Goal: Task Accomplishment & Management: Manage account settings

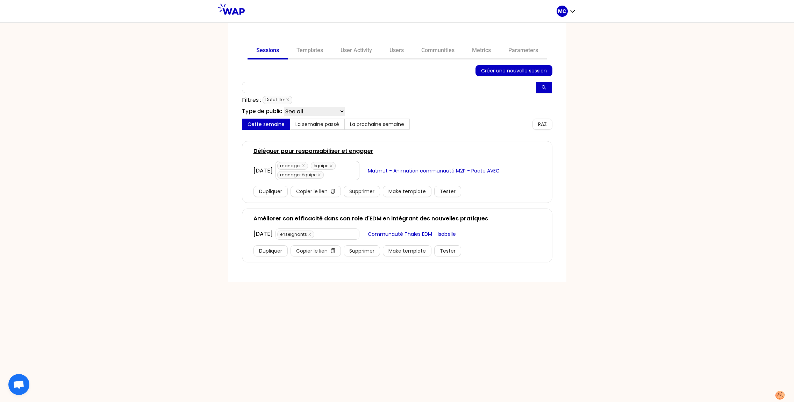
click at [432, 34] on div "Sessions Templates User Activity Users Communities Metrics Parameters Créer une…" at bounding box center [397, 152] width 338 height 259
click at [432, 43] on link "Communities" at bounding box center [437, 51] width 51 height 17
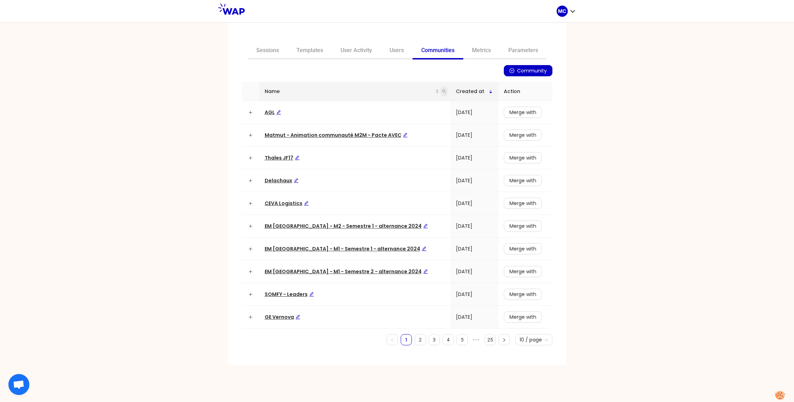
click at [442, 89] on icon "search" at bounding box center [444, 91] width 4 height 4
type input "dir"
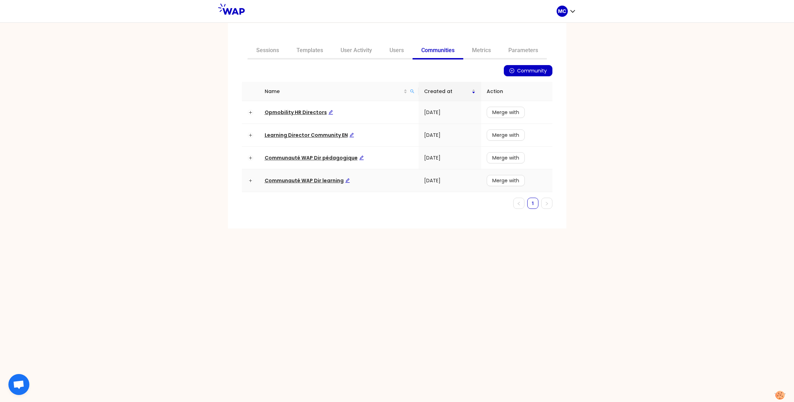
click at [312, 177] on span "Communauté WAP Dir learning" at bounding box center [307, 180] width 85 height 7
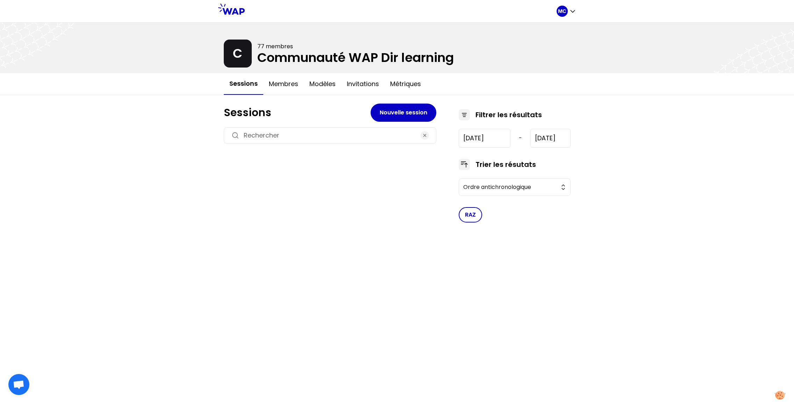
type input "[DATE]"
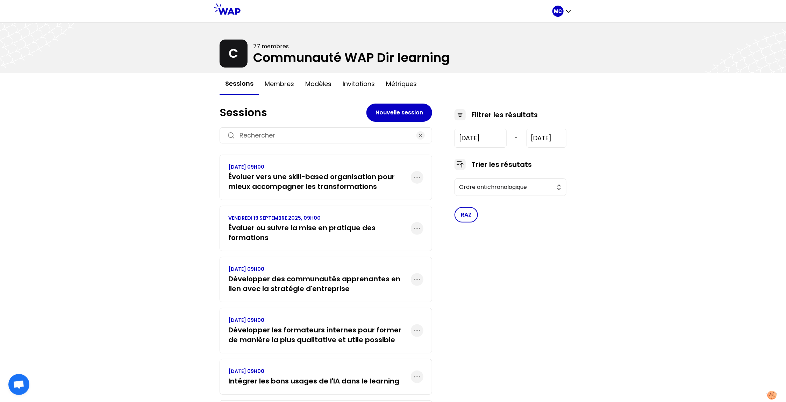
click at [318, 235] on h3 "Évaluer ou suivre la mise en pratique des formations" at bounding box center [319, 233] width 182 height 20
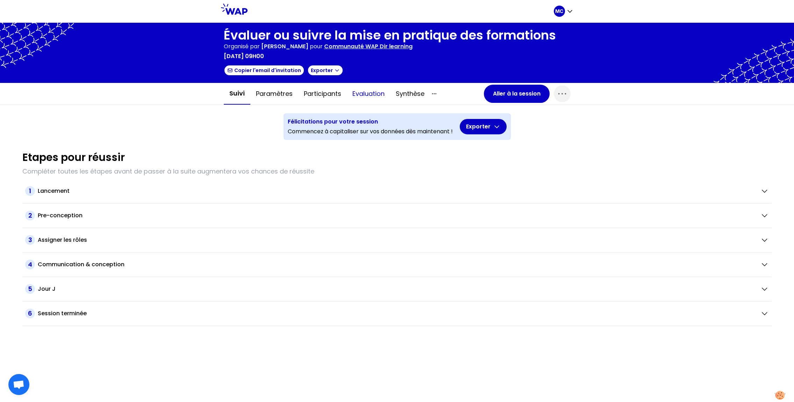
click at [370, 94] on button "Evaluation" at bounding box center [368, 93] width 43 height 21
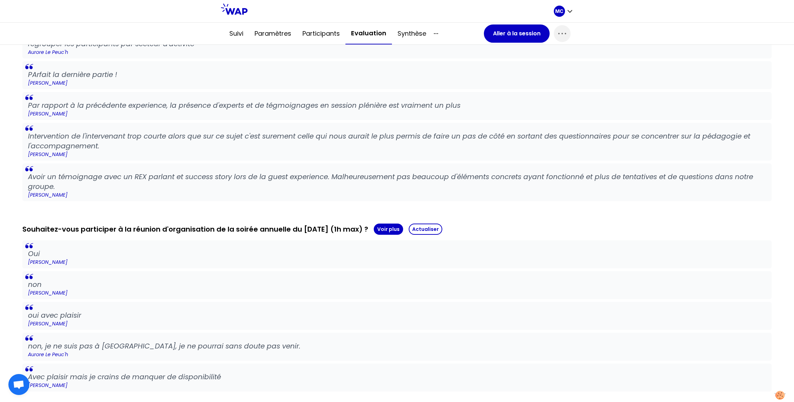
scroll to position [497, 0]
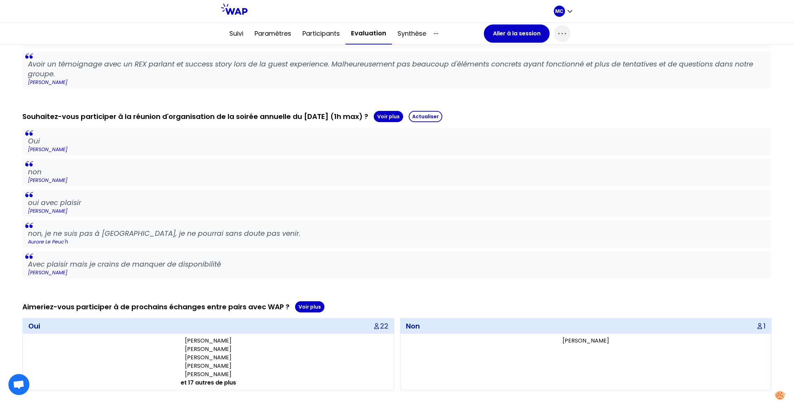
click at [396, 122] on div "Souhaitez-vous participer à la réunion d'organisation de la soirée annuelle du …" at bounding box center [396, 195] width 749 height 168
click at [402, 113] on button "Voir plus" at bounding box center [388, 116] width 29 height 11
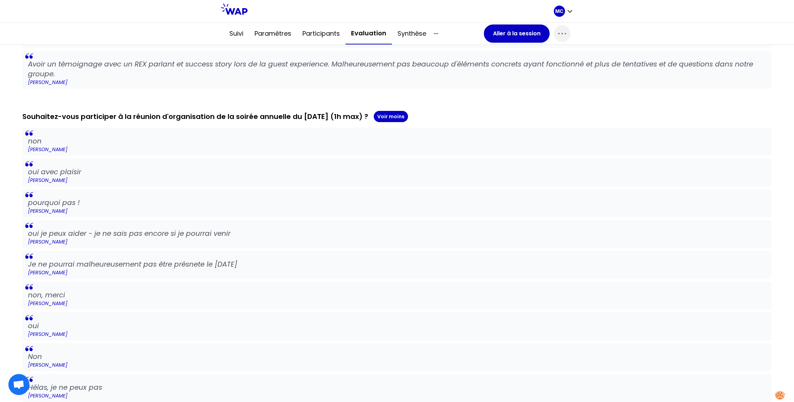
scroll to position [519, 0]
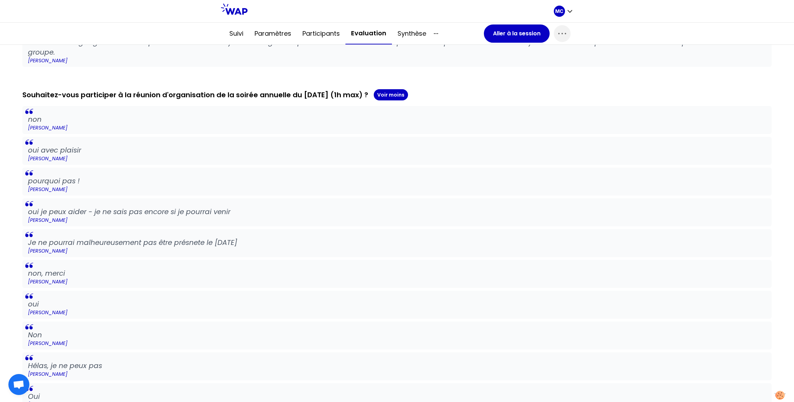
drag, startPoint x: 25, startPoint y: 115, endPoint x: 131, endPoint y: 375, distance: 280.9
click at [131, 375] on div "non [PERSON_NAME] oui avec plaisir [PERSON_NAME] pourquoi pas ! [PERSON_NAME] o…" at bounding box center [396, 397] width 749 height 582
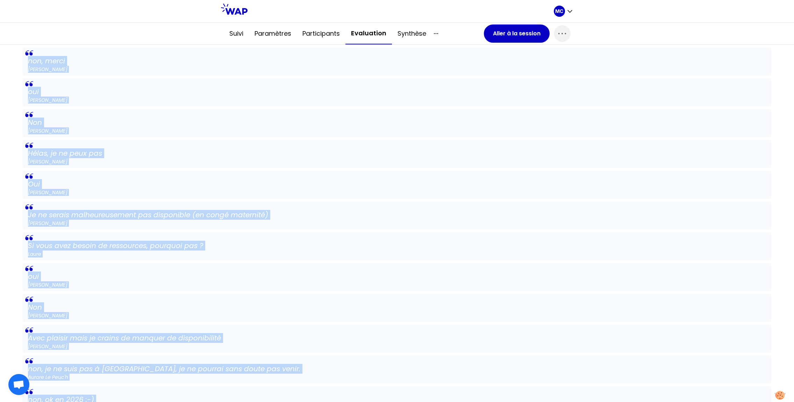
scroll to position [923, 0]
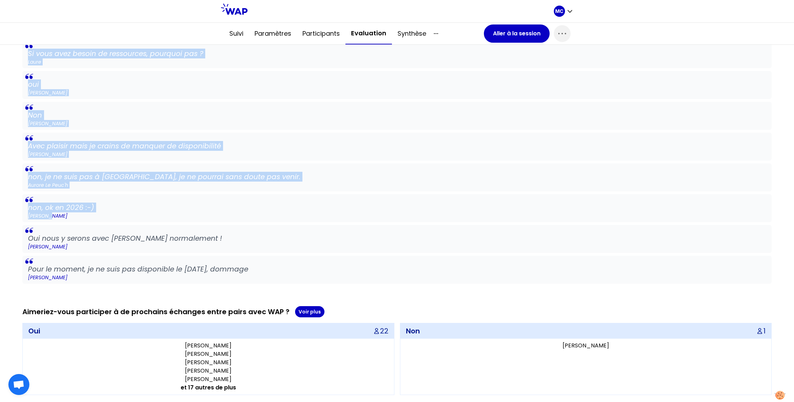
copy div "non [PERSON_NAME] oui avec plaisir [PERSON_NAME] pourquoi pas ! [PERSON_NAME] o…"
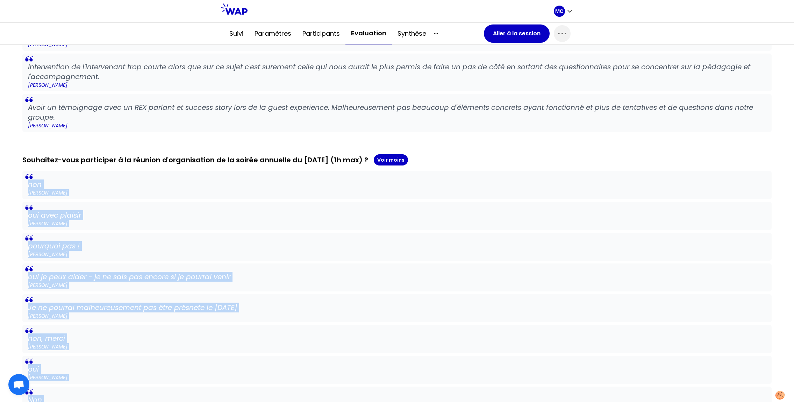
scroll to position [385, 0]
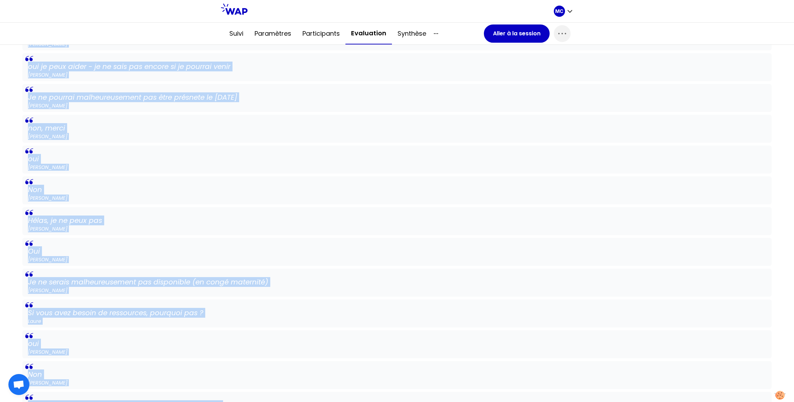
click at [285, 313] on p "Si vous avez besoin de ressources, pourquoi pas ?" at bounding box center [397, 313] width 738 height 10
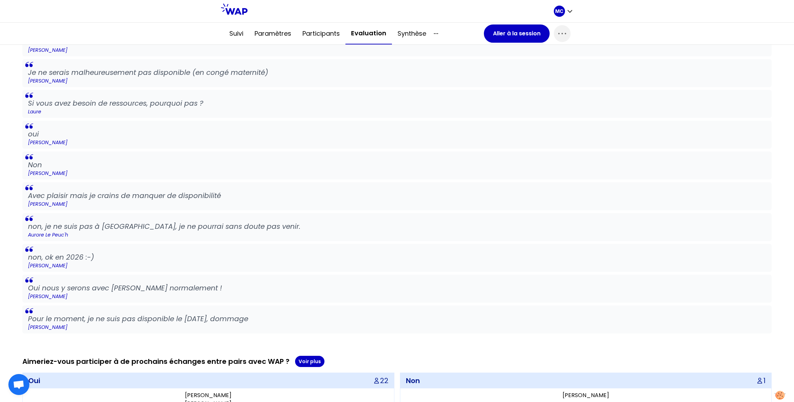
scroll to position [875, 0]
click at [418, 231] on p "Aurore Le Peuc'h" at bounding box center [397, 233] width 738 height 7
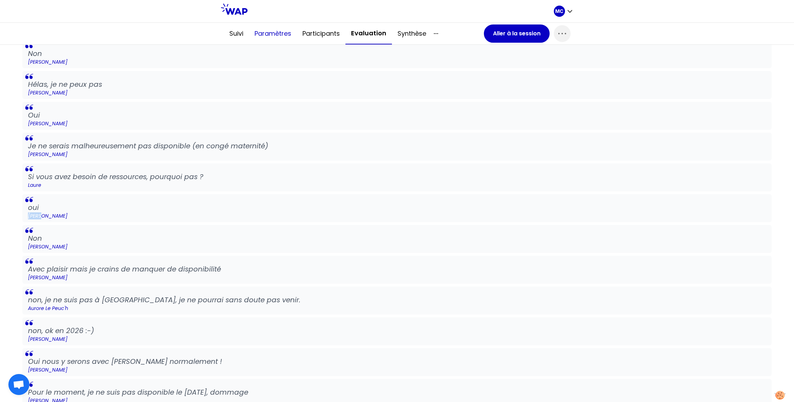
click at [285, 42] on button "Paramètres" at bounding box center [273, 33] width 48 height 21
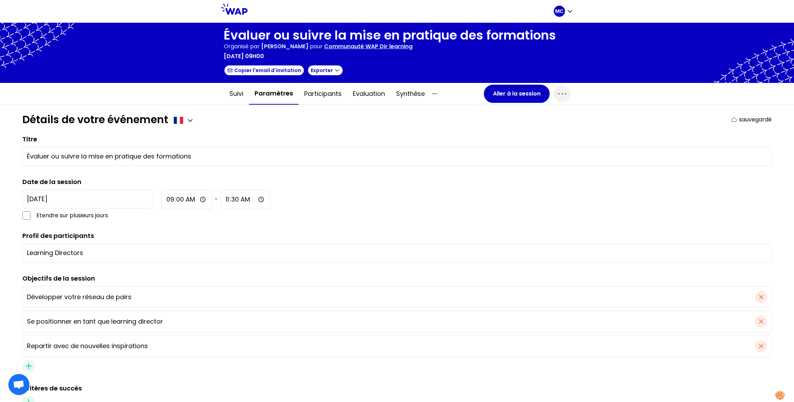
click at [319, 38] on h1 "Évaluer ou suivre la mise en pratique des formations" at bounding box center [390, 35] width 332 height 14
click at [322, 94] on button "Participants" at bounding box center [323, 93] width 49 height 21
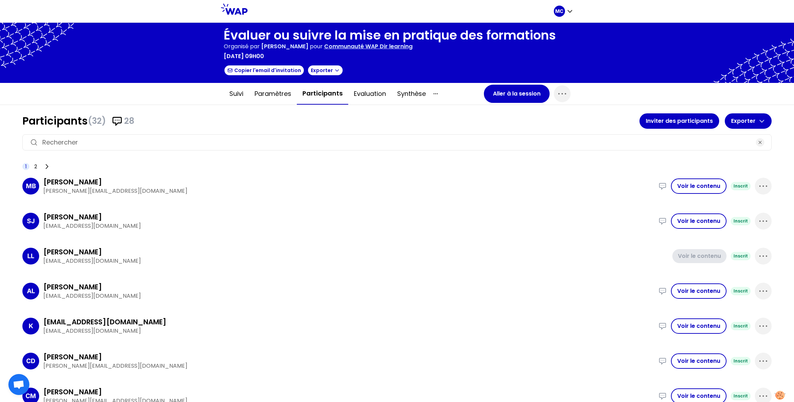
click at [371, 48] on p "Communauté WAP Dir learning" at bounding box center [368, 46] width 88 height 8
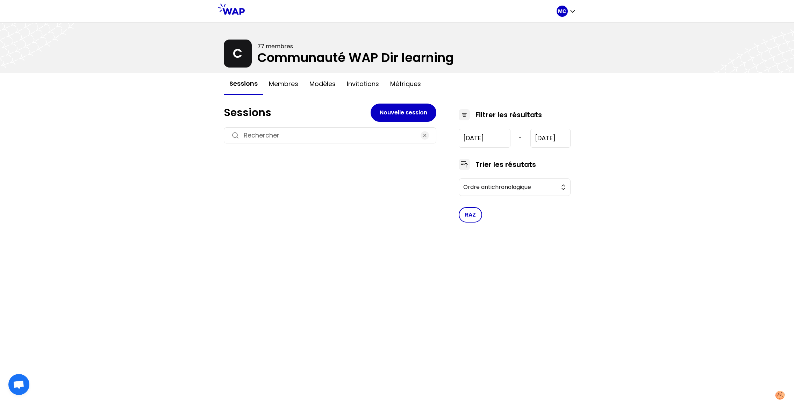
type input "[DATE]"
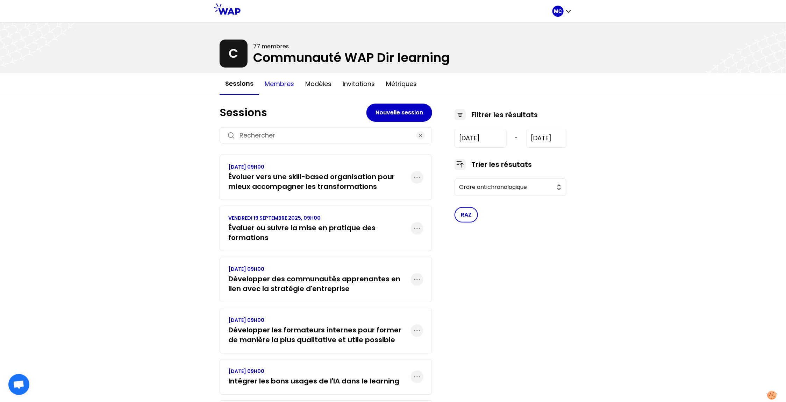
click at [278, 87] on button "Membres" at bounding box center [279, 83] width 41 height 21
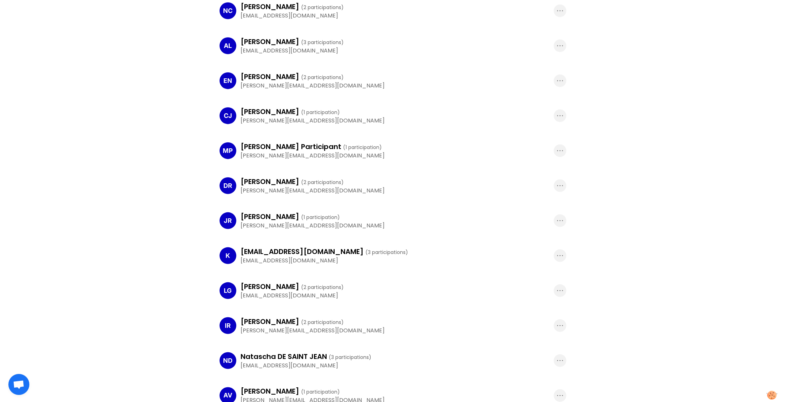
scroll to position [486, 0]
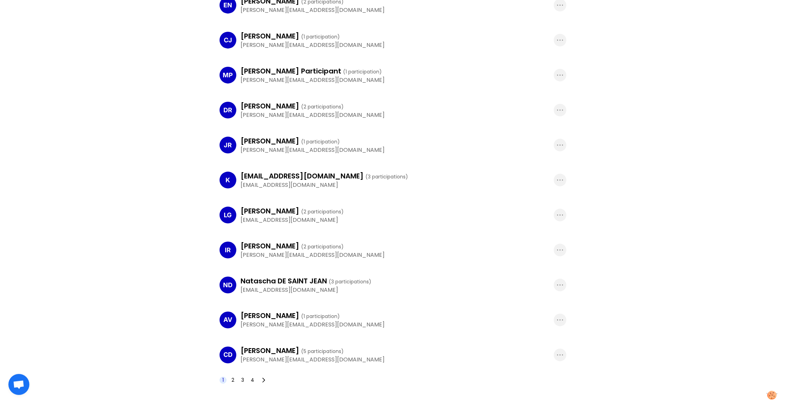
click at [231, 380] on span "2" at bounding box center [232, 379] width 7 height 7
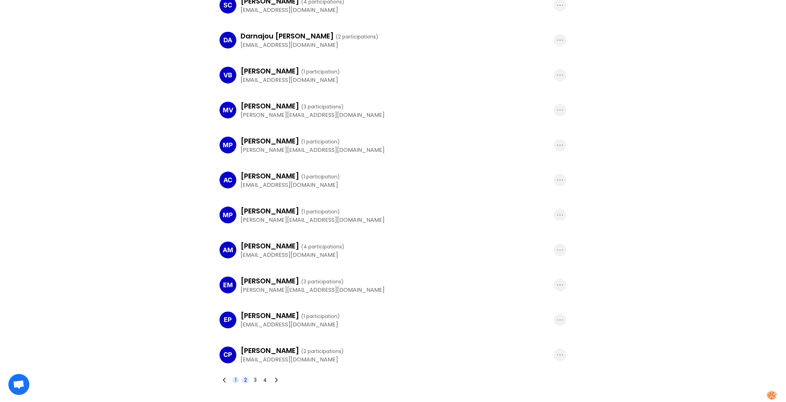
click at [234, 378] on span "1" at bounding box center [235, 379] width 7 height 7
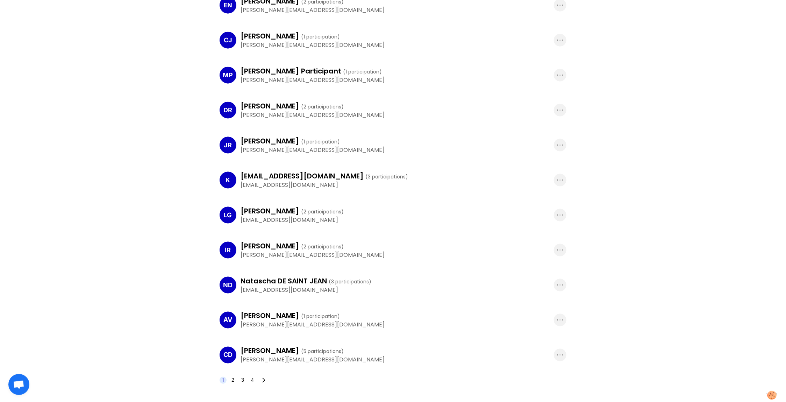
scroll to position [0, 0]
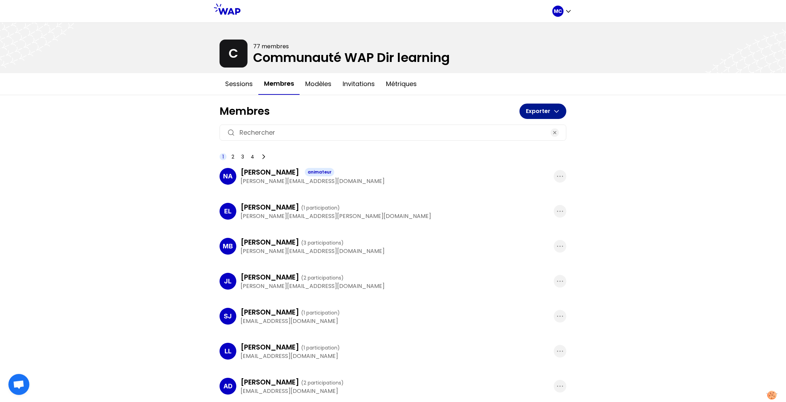
click at [551, 117] on button "Exporter" at bounding box center [542, 110] width 47 height 15
click at [546, 125] on p "Liste des membres" at bounding box center [532, 130] width 59 height 10
